Goal: Find specific page/section: Find specific page/section

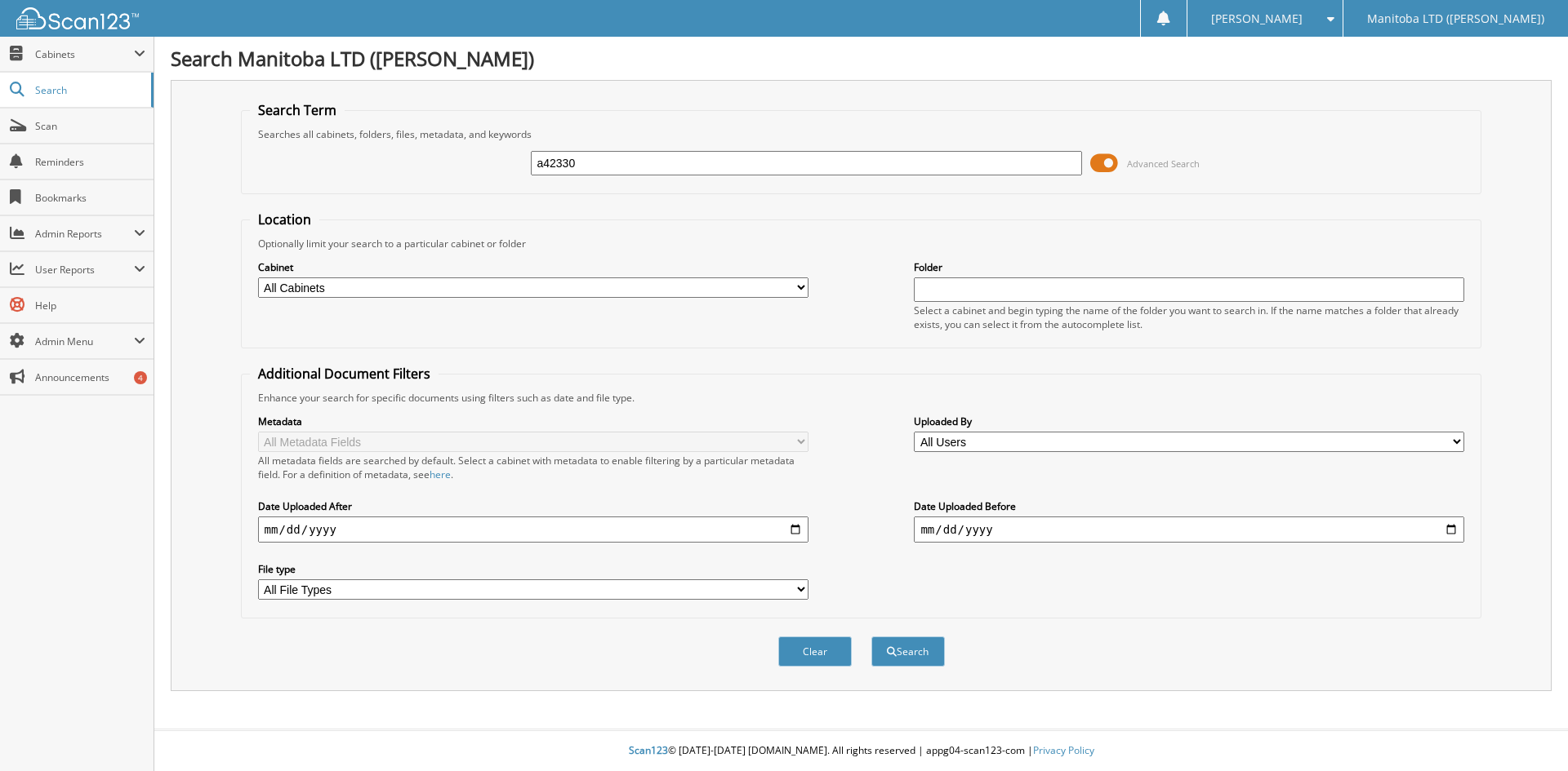
type input "a42330"
click at [872, 636] on button "Search" at bounding box center [908, 651] width 73 height 31
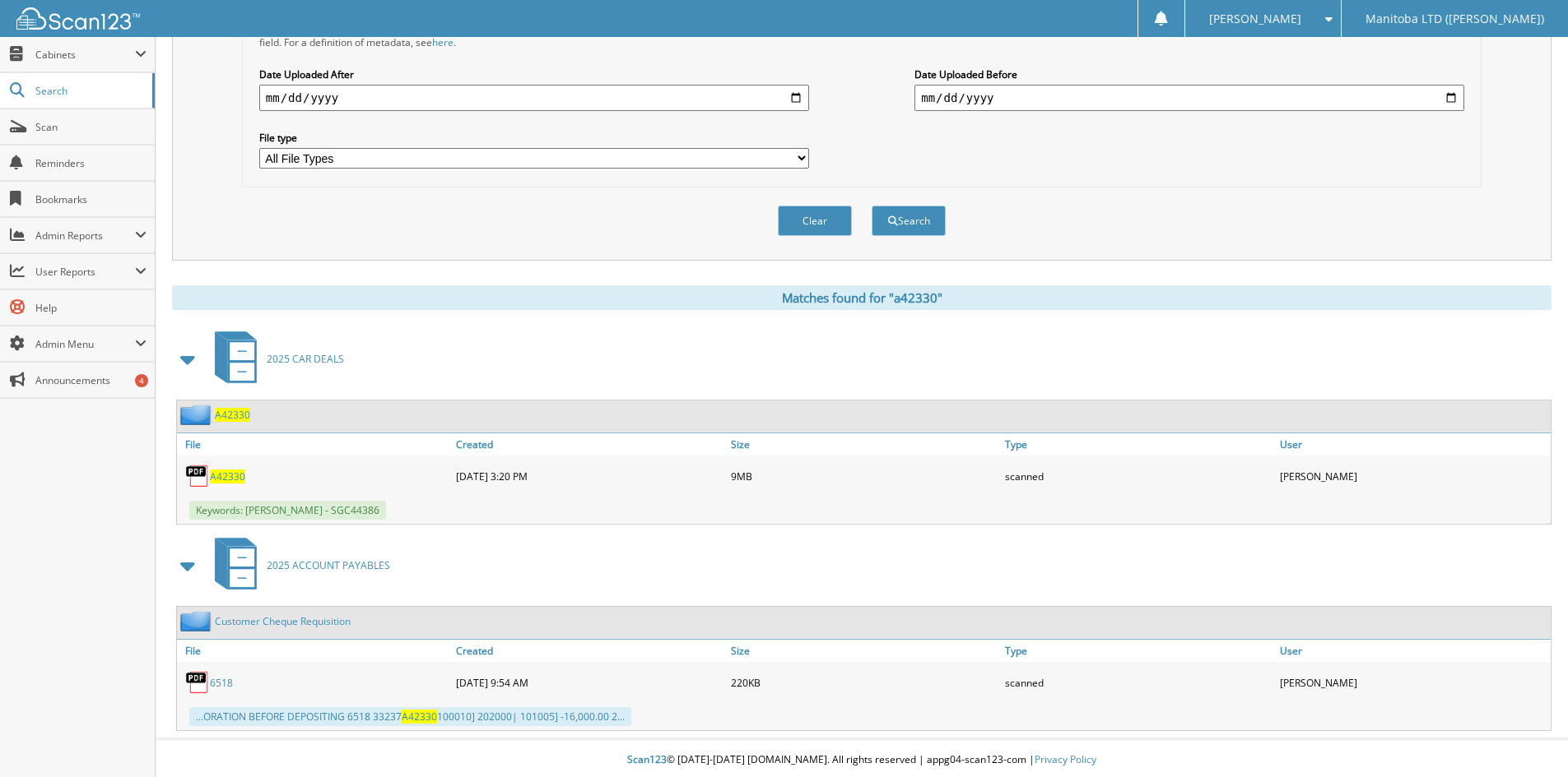
scroll to position [440, 0]
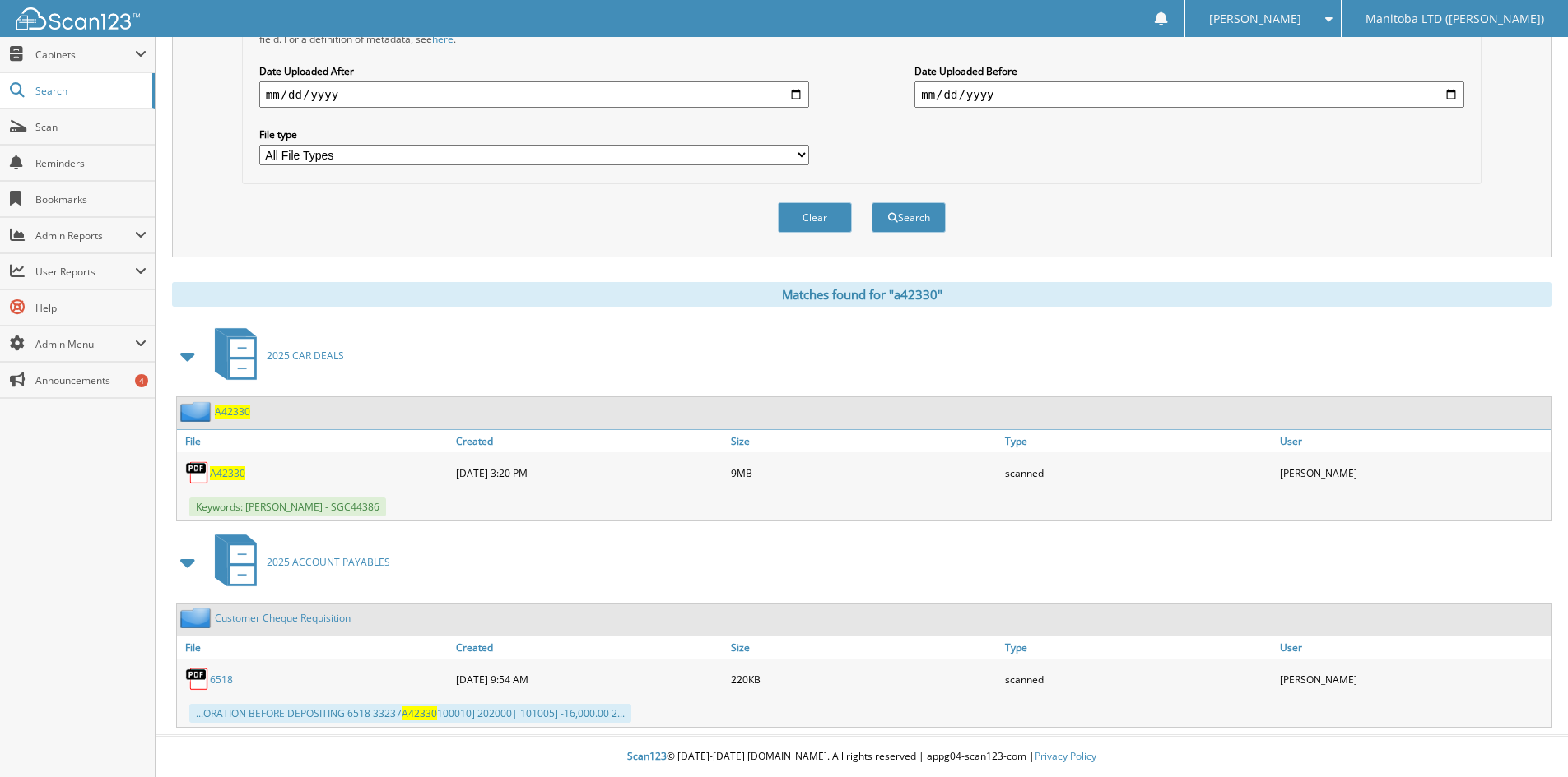
click at [235, 411] on span "A42330" at bounding box center [232, 411] width 36 height 14
